Goal: Task Accomplishment & Management: Manage account settings

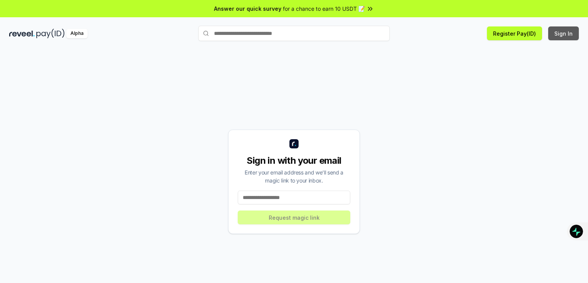
click at [565, 33] on button "Sign In" at bounding box center [563, 33] width 31 height 14
click at [283, 199] on input at bounding box center [294, 197] width 113 height 14
click at [582, 30] on div "Alpha Register Pay(ID) Sign In" at bounding box center [294, 33] width 588 height 20
click at [569, 31] on button "Sign In" at bounding box center [563, 33] width 31 height 14
click at [282, 200] on input at bounding box center [294, 197] width 113 height 14
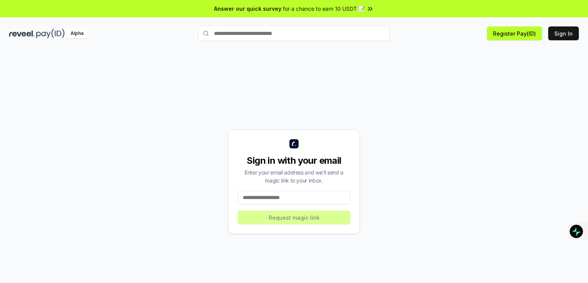
type input "**********"
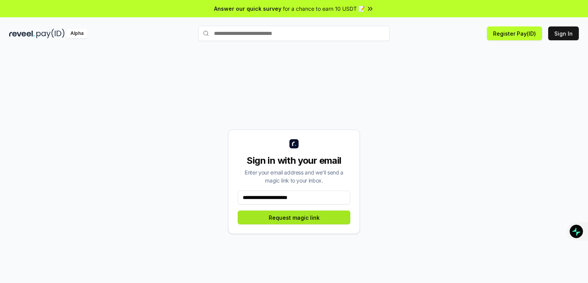
click at [284, 218] on button "Request magic link" at bounding box center [294, 217] width 113 height 14
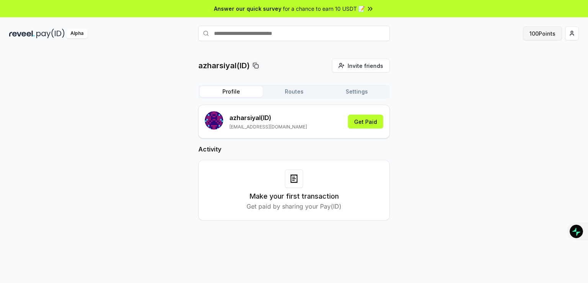
click at [545, 34] on button "100 Points" at bounding box center [542, 33] width 39 height 14
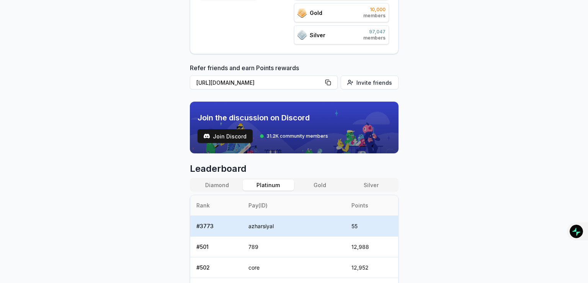
scroll to position [153, 0]
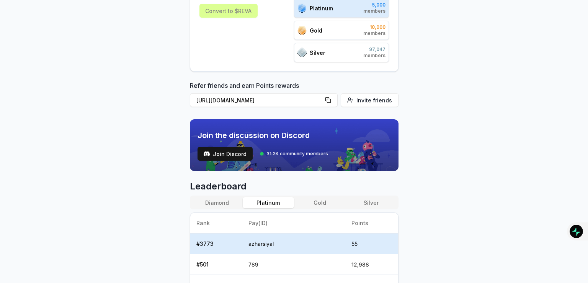
click at [367, 199] on button "Silver" at bounding box center [370, 202] width 51 height 11
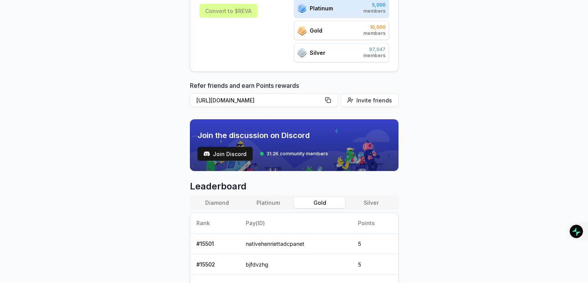
click at [314, 199] on button "Gold" at bounding box center [319, 202] width 51 height 11
click at [277, 203] on button "Platinum" at bounding box center [268, 202] width 51 height 11
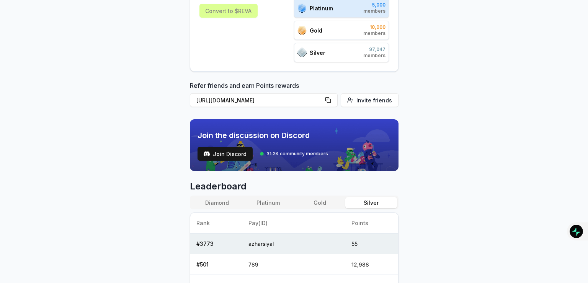
click at [363, 197] on button "Silver" at bounding box center [370, 202] width 51 height 11
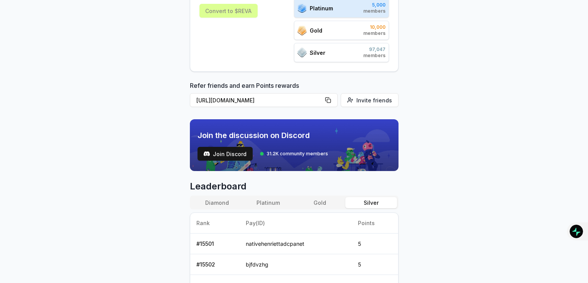
click at [314, 205] on button "Gold" at bounding box center [319, 202] width 51 height 11
click at [270, 201] on button "Platinum" at bounding box center [268, 202] width 51 height 11
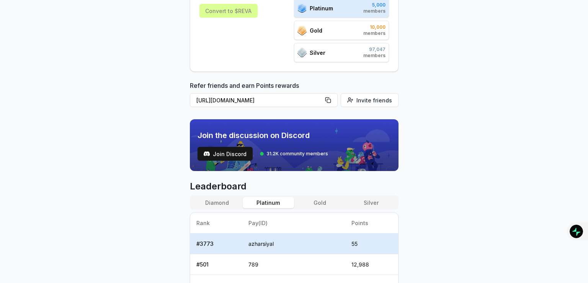
click at [210, 200] on button "Diamond" at bounding box center [216, 202] width 51 height 11
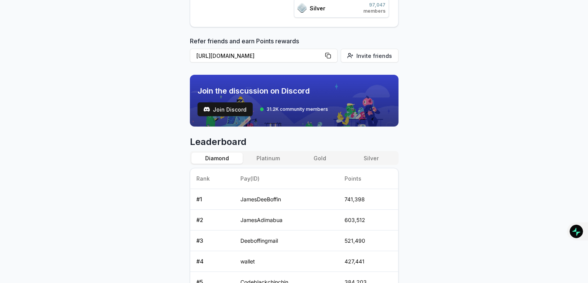
scroll to position [356, 0]
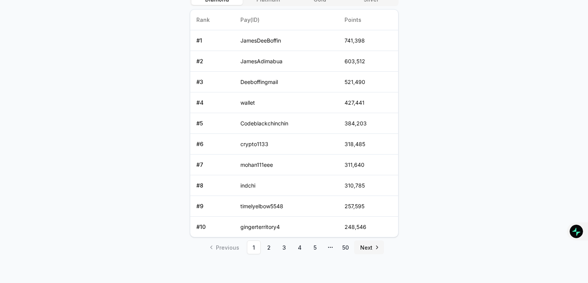
click at [365, 250] on link "Next" at bounding box center [369, 247] width 30 height 14
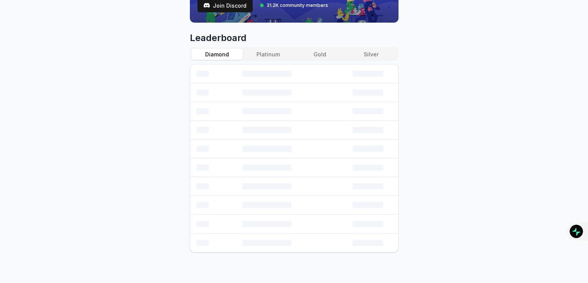
scroll to position [300, 0]
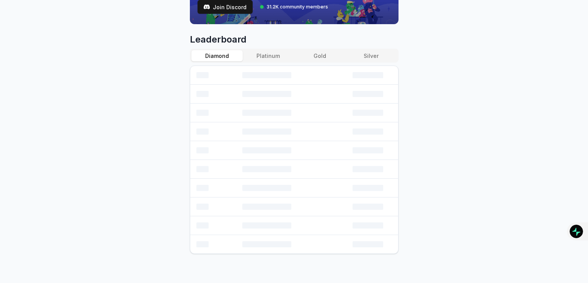
click at [272, 52] on button "Platinum" at bounding box center [268, 55] width 51 height 11
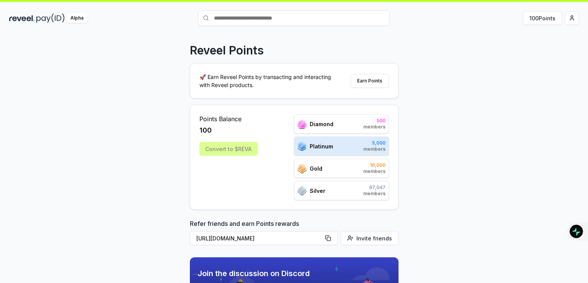
scroll to position [0, 0]
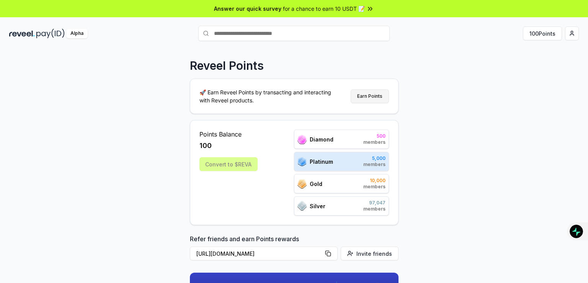
click at [372, 96] on button "Earn Points" at bounding box center [370, 96] width 38 height 14
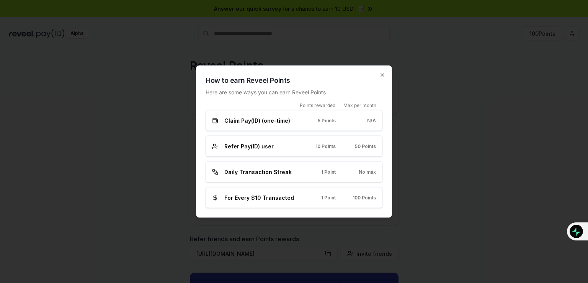
drag, startPoint x: 338, startPoint y: 170, endPoint x: 334, endPoint y: 166, distance: 6.0
click at [337, 170] on div "Daily Transaction Streak 1 Point No max" at bounding box center [294, 172] width 164 height 8
click at [383, 78] on icon "button" at bounding box center [382, 75] width 6 height 6
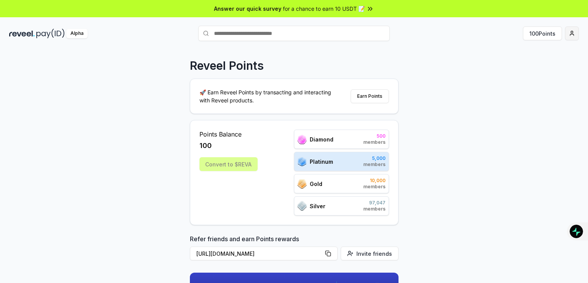
click at [568, 34] on html "Answer our quick survey for a chance to earn 10 USDT 📝 Alpha 100 Points Reveel …" at bounding box center [294, 141] width 588 height 283
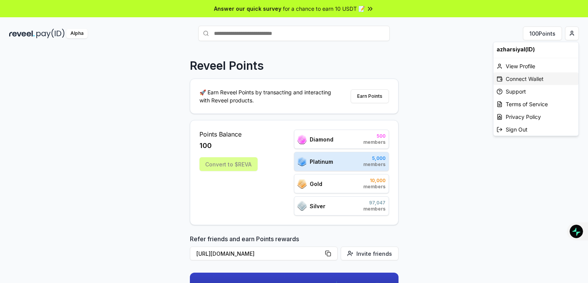
click at [536, 78] on div "Connect Wallet" at bounding box center [536, 78] width 85 height 13
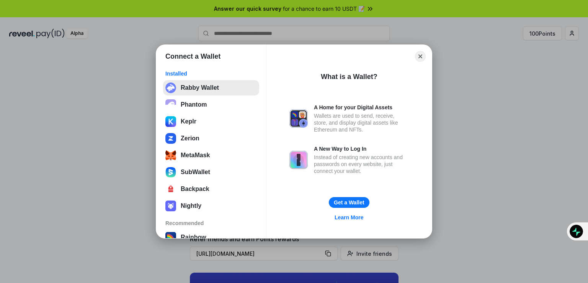
click at [200, 91] on button "Rabby Wallet" at bounding box center [211, 87] width 96 height 15
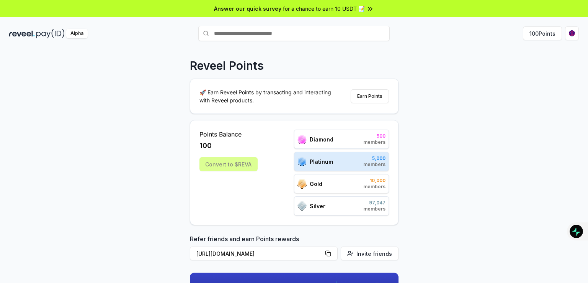
click at [240, 162] on div "Convert to $REVA" at bounding box center [228, 164] width 58 height 14
click at [383, 95] on button "Earn Points" at bounding box center [370, 96] width 38 height 14
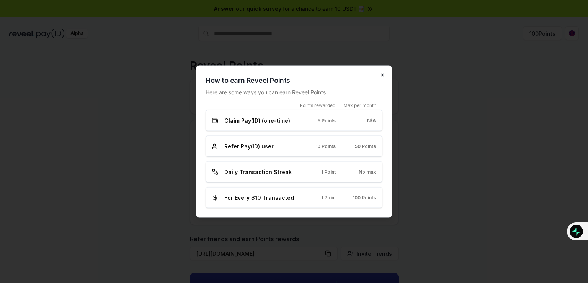
drag, startPoint x: 383, startPoint y: 77, endPoint x: 375, endPoint y: 77, distance: 8.1
click at [383, 77] on icon "button" at bounding box center [382, 75] width 6 height 6
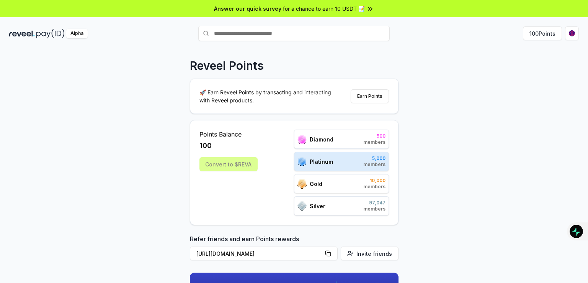
click at [346, 3] on div "Answer our quick survey for a chance to earn 10 USDT 📝" at bounding box center [294, 8] width 588 height 17
